Goal: Information Seeking & Learning: Learn about a topic

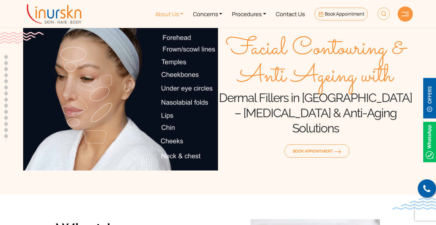
click at [170, 17] on link "About Us" at bounding box center [169, 13] width 38 height 23
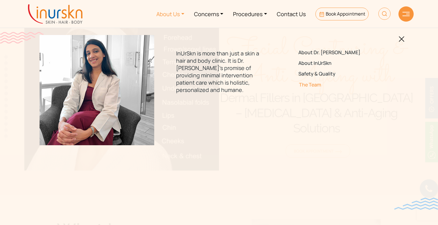
click at [313, 87] on link "The Team" at bounding box center [341, 85] width 86 height 6
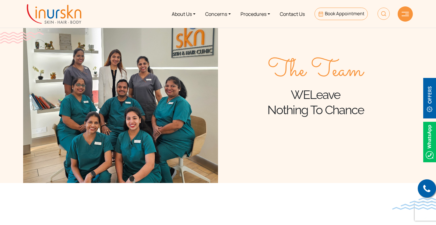
scroll to position [122, 0]
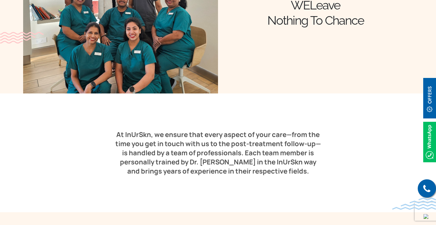
click at [35, 133] on div "At InUrSkn, we ensure that every aspect of your care—from the time you get in t…" at bounding box center [217, 153] width 389 height 46
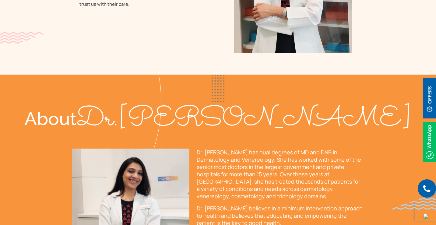
scroll to position [1248, 0]
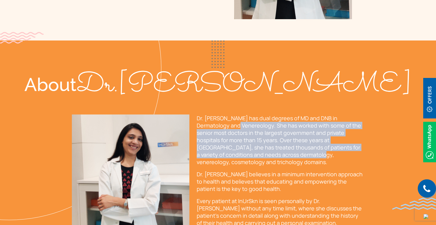
drag, startPoint x: 217, startPoint y: 102, endPoint x: 274, endPoint y: 137, distance: 66.8
click at [269, 134] on p "Dr. [PERSON_NAME] has dual degrees of MD and DNB in Dermatology and Venereology…" at bounding box center [280, 139] width 167 height 51
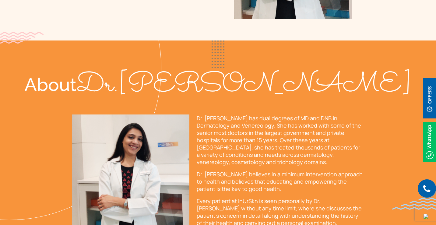
click at [275, 140] on div "Dr. Sejal has dual degrees of MD and DNB in Dermatology and Venereology. She ha…" at bounding box center [280, 198] width 167 height 169
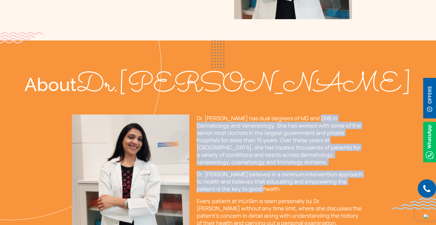
drag, startPoint x: 310, startPoint y: 86, endPoint x: 361, endPoint y: 162, distance: 91.7
click at [361, 170] on p "Dr. [PERSON_NAME] believes in a minimum intervention approach to health and bel…" at bounding box center [280, 181] width 167 height 22
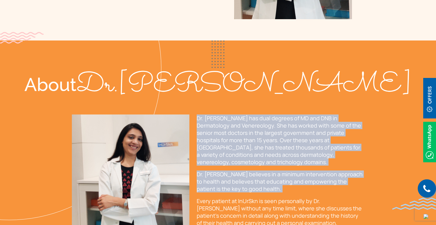
drag, startPoint x: 361, startPoint y: 163, endPoint x: 197, endPoint y: 95, distance: 177.2
click at [197, 114] on div "Dr. Sejal has dual degrees of MD and DNB in Dermatology and Venereology. She ha…" at bounding box center [280, 198] width 167 height 169
click at [197, 114] on p "Dr. [PERSON_NAME] has dual degrees of MD and DNB in Dermatology and Venereology…" at bounding box center [280, 139] width 167 height 51
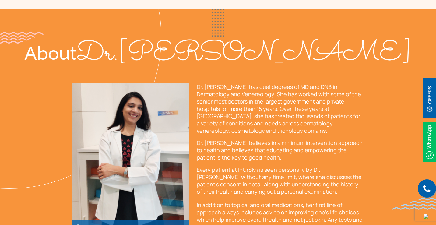
scroll to position [1308, 0]
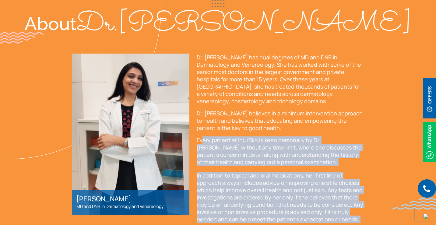
drag, startPoint x: 203, startPoint y: 109, endPoint x: 355, endPoint y: 202, distance: 178.9
click at [355, 202] on div "Dr. Sejal Saheta MD and DNB in Dermatology and Venereology Dr. Sejal has dual d…" at bounding box center [218, 203] width 292 height 299
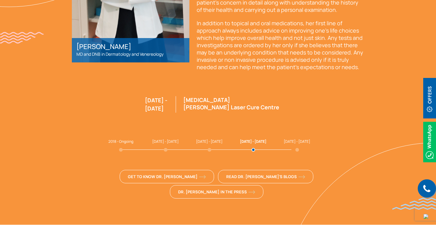
click at [284, 170] on div "Get to Know Dr. Sejal Read Dr. Sejal's Blogs Dr. Sejal in the Press" at bounding box center [218, 185] width 292 height 30
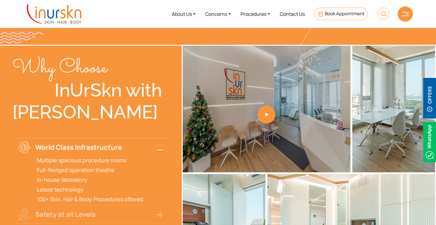
scroll to position [1626, 0]
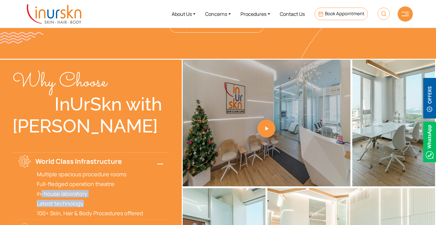
drag, startPoint x: 40, startPoint y: 149, endPoint x: 95, endPoint y: 155, distance: 55.1
click at [95, 170] on div "Multiple spacious procedure rooms Full-fledged operation theatre In-house labor…" at bounding box center [90, 193] width 157 height 46
click at [95, 200] on p "Latest technology" at bounding box center [100, 203] width 126 height 7
drag, startPoint x: 136, startPoint y: 163, endPoint x: 140, endPoint y: 167, distance: 5.7
click at [138, 170] on div "Multiple spacious procedure rooms Full-fledged operation theatre In-house labor…" at bounding box center [90, 193] width 157 height 46
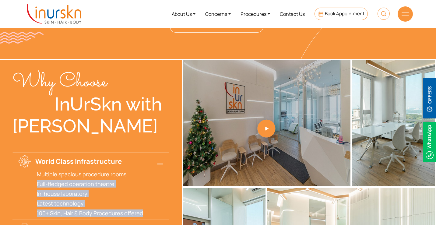
drag, startPoint x: 141, startPoint y: 168, endPoint x: 21, endPoint y: 137, distance: 123.8
click at [21, 170] on div "Multiple spacious procedure rooms Full-fledged operation theatre In-house labor…" at bounding box center [90, 193] width 157 height 46
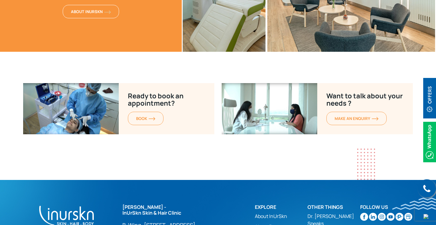
scroll to position [1931, 0]
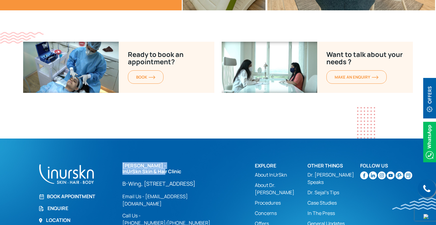
drag, startPoint x: 124, startPoint y: 120, endPoint x: 162, endPoint y: 126, distance: 39.5
click at [162, 163] on h2 "Dr. Sejal Saheta - InUrSkn Skin & Hair Clinic" at bounding box center [172, 169] width 101 height 12
